Goal: Task Accomplishment & Management: Manage account settings

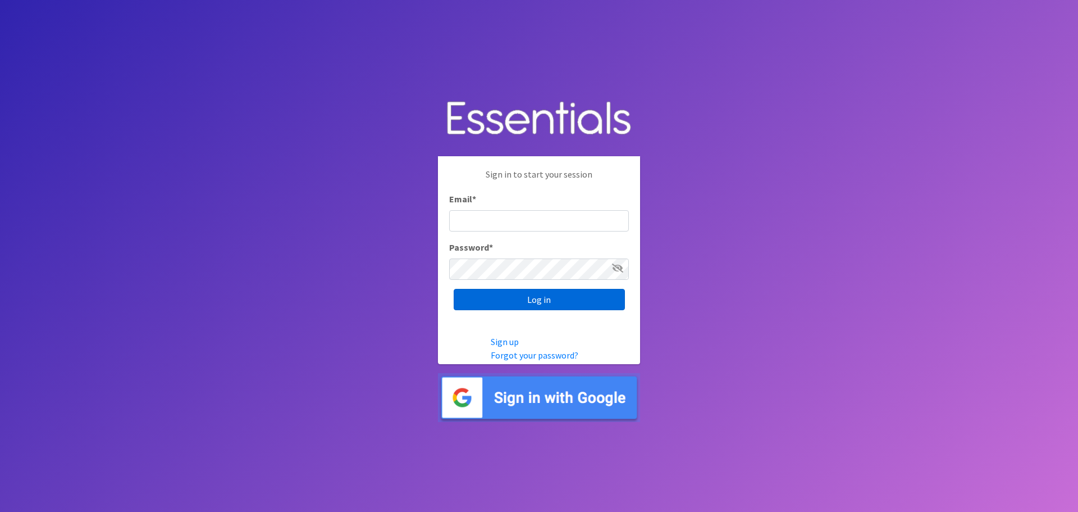
type input "[EMAIL_ADDRESS][DOMAIN_NAME]"
click at [539, 298] on input "Log in" at bounding box center [539, 299] width 171 height 21
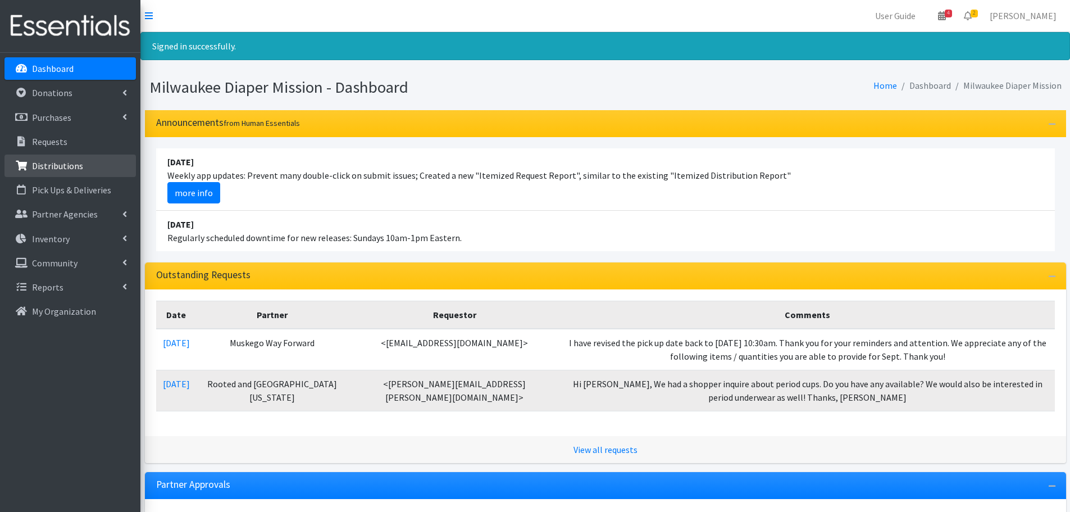
click at [52, 173] on link "Distributions" at bounding box center [69, 165] width 131 height 22
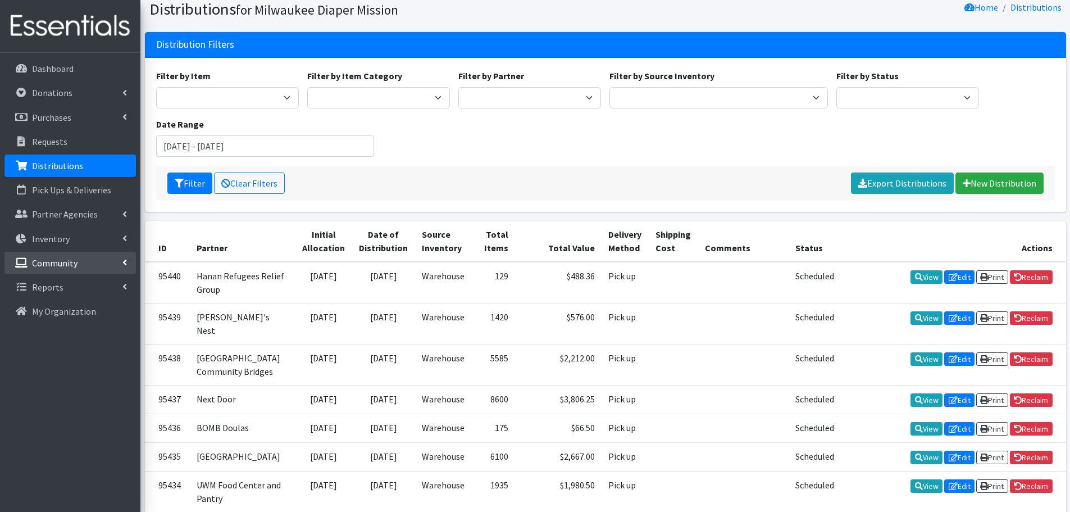
scroll to position [42, 0]
